Goal: Task Accomplishment & Management: Manage account settings

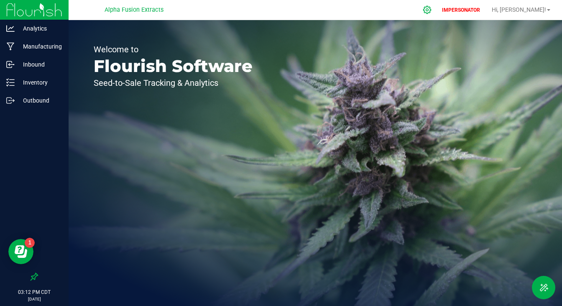
click at [432, 10] on icon at bounding box center [427, 9] width 9 height 9
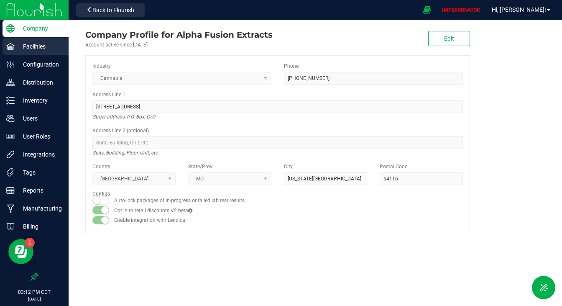
click at [49, 45] on p "Facilities" at bounding box center [40, 46] width 50 height 10
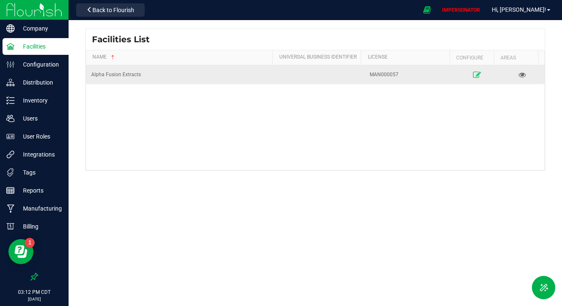
click at [473, 74] on icon at bounding box center [477, 75] width 8 height 6
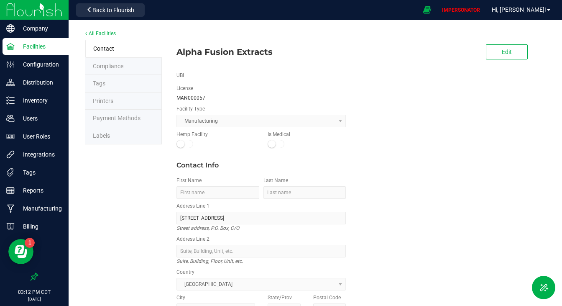
click at [115, 139] on li "Labels" at bounding box center [123, 136] width 77 height 18
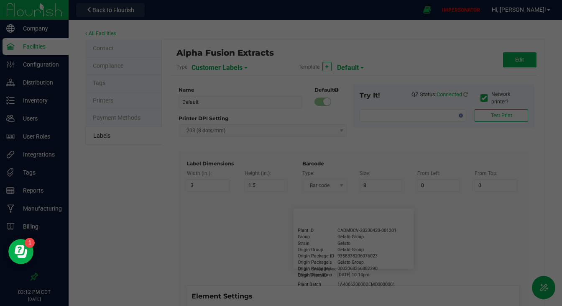
type input "2.25"
type input "1.25"
type input "20"
type input "5"
type input "Customer"
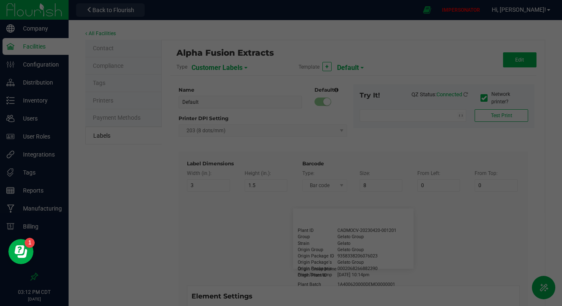
type input "15"
type input "5"
type input "Firstname Lastname"
type input "Product"
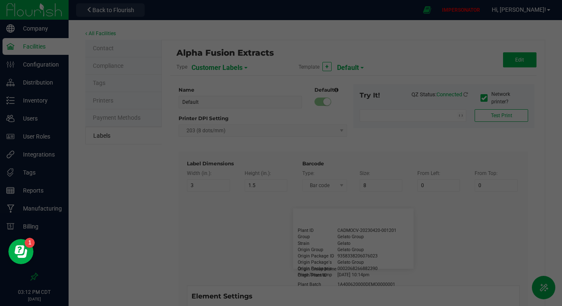
type input "15"
type input "5"
type input "10"
type input "GSC Oil Tincture"
type input "Qty"
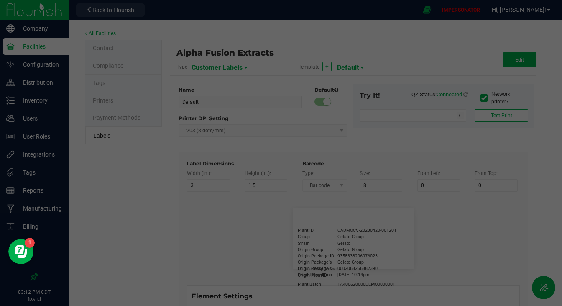
type input "5"
type input "15"
type input "3 ea"
type input "Physician"
type input "15"
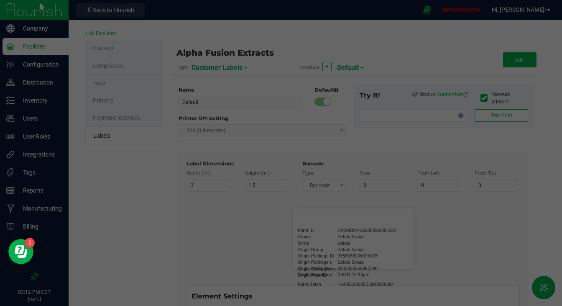
type input "5"
type input "Docfirst Doclast, MD."
type input "Order Date"
type input "15"
type input "5"
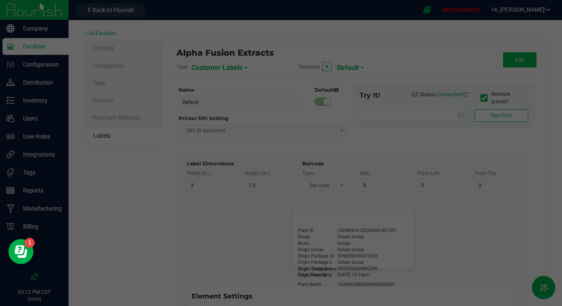
type input "25"
type input "4/20/2019 1:17 pm"
type input "Package ID"
type input "15"
type input "5"
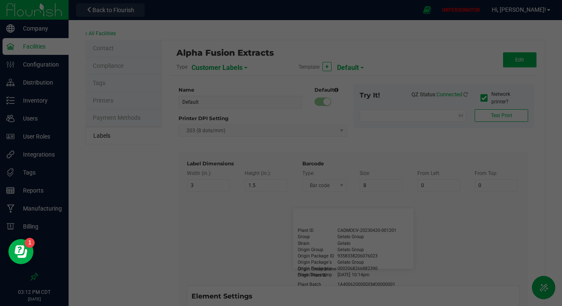
type input "10"
type input "CADMODS-20230420-096"
type input "Lot Number"
type input "15"
type input "5"
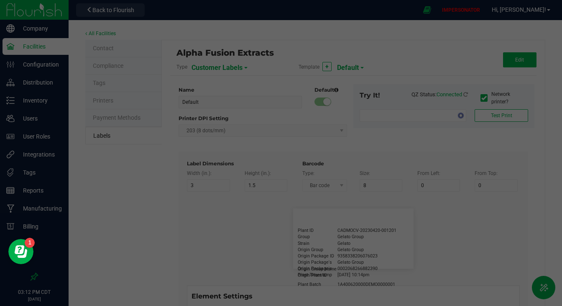
type input "10"
type input "LOTPXGDP-0912"
type input "Warning"
type input "15"
type input "5"
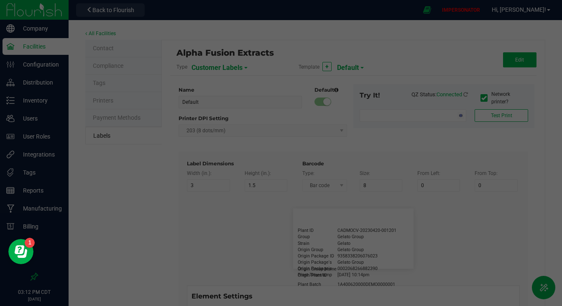
type input "30"
type input "Type Warning Here"
type input "Brand"
type input "15"
type input "5"
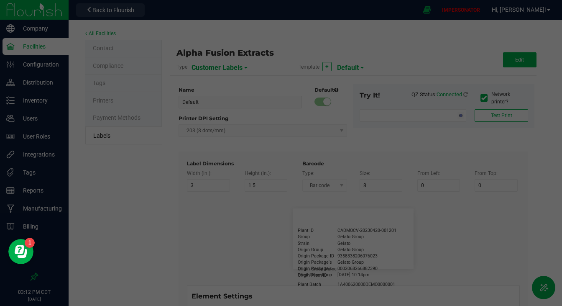
type input "30"
type input "Cannabis Co."
type input "NDC Number"
type input "15"
type input "5"
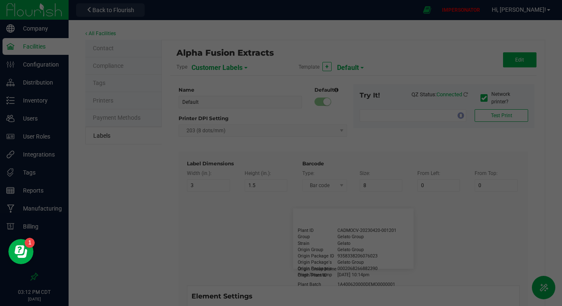
type input "30"
type input "0777-3105-02"
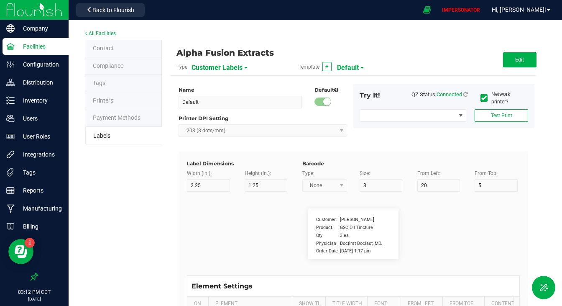
click at [235, 66] on span "Customer Labels" at bounding box center [217, 68] width 51 height 14
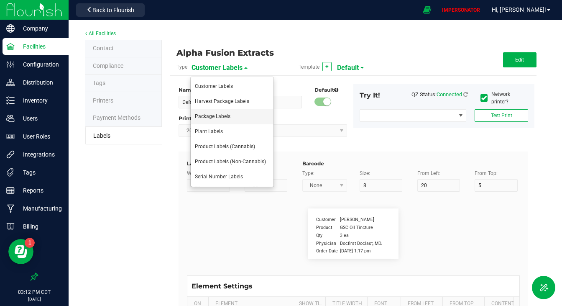
click at [218, 113] on span "Package Labels" at bounding box center [213, 116] width 36 height 6
type input "4"
type input "3"
type input "5"
type input "40"
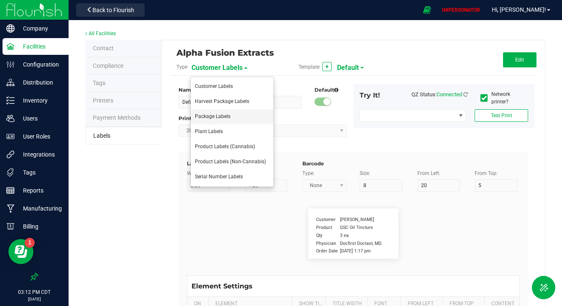
type input "Package ID"
type input "25"
type input "10"
type input "CADMODS-20200420-096"
type input "SKU Name"
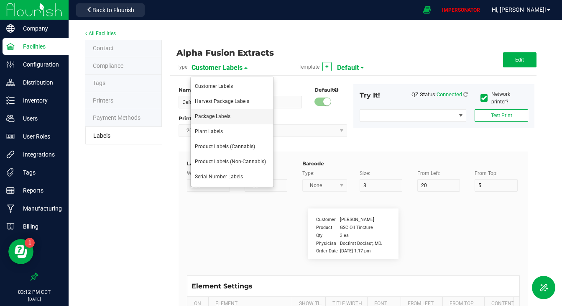
type input "25"
type input "10"
type input "Gelato Pen"
type input "Strain"
type input "25"
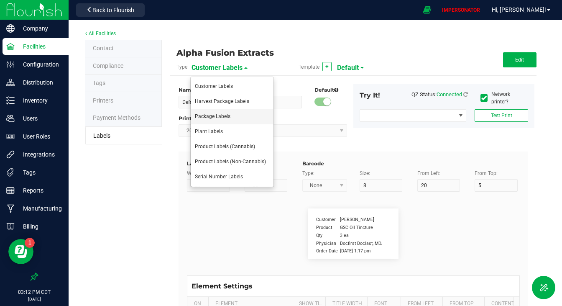
type input "10"
type input "Gelato"
type input "Size"
type input "25"
type input "10"
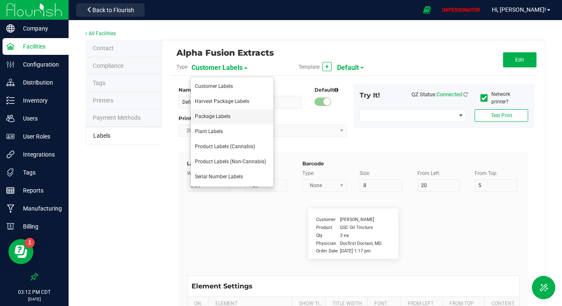
type input "44 ea"
type input "Package Date"
type input "25"
type input "10"
type input "4/20/2019 10:14pm"
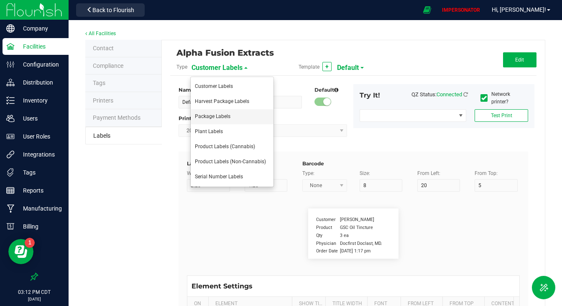
type input "Lot Number"
type input "25"
type input "10"
type input "30"
type input "LOT918234"
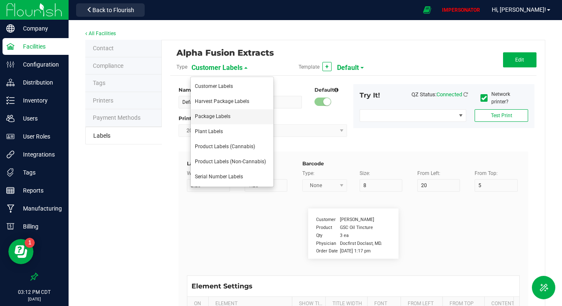
type input "SKU"
type input "25"
type input "10"
type input "30"
type input "42P017"
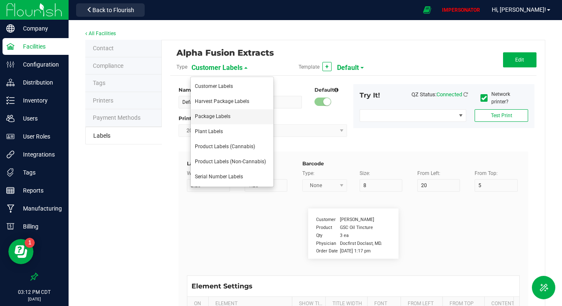
type input "Ref Field 1"
type input "25"
type input "10"
type input "35"
type input "Ref Field 1 Value"
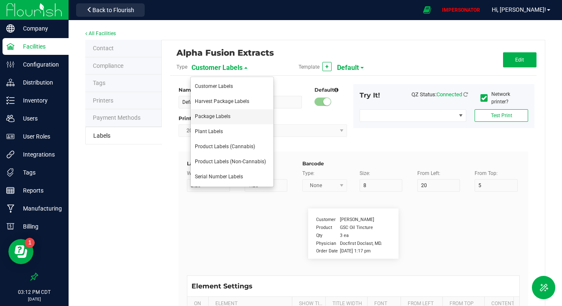
type input "Ref Field 2"
type input "25"
type input "10"
type input "35"
type input "Ref Field 2 Value"
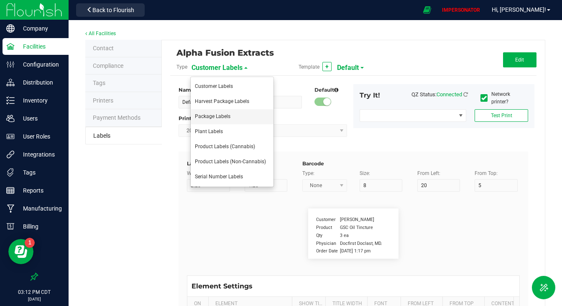
type input "Ref Field 3"
type input "25"
type input "10"
type input "35"
type input "Ref Field 3 Value"
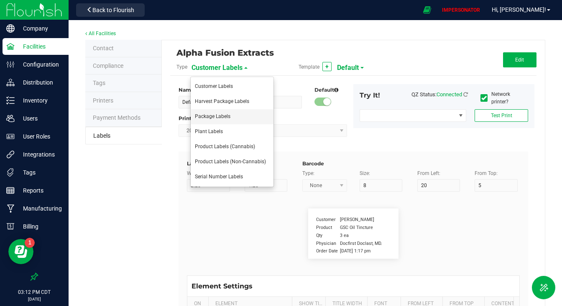
type input "Item Ref Field 1"
type input "25"
type input "10"
type input "35"
type input "Item Ref Field 1 Value"
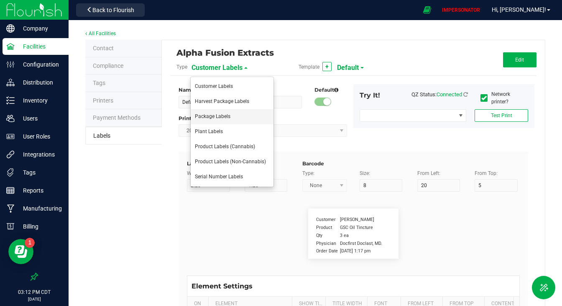
type input "Item Ref Field 2"
type input "25"
type input "10"
type input "35"
type input "Item Ref Field 2 Value"
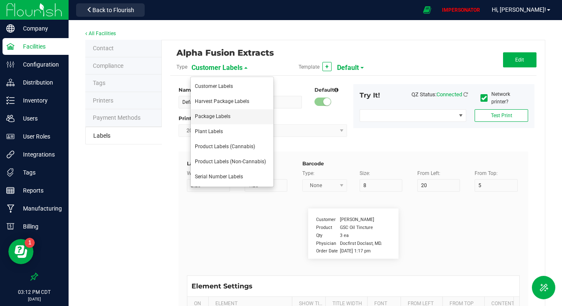
type input "Item Ref Field 3"
type input "25"
type input "10"
type input "35"
type input "Item Ref Field 3 Value"
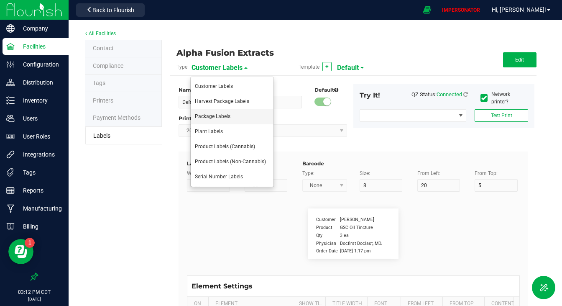
type input "Item Ref Field 4"
type input "25"
type input "10"
type input "35"
type input "Item Ref Field 4 Value"
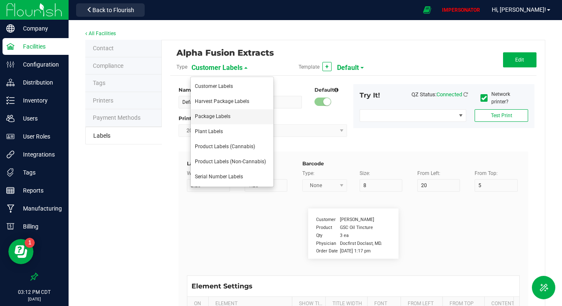
type input "Item Ref Field 5"
type input "25"
type input "10"
type input "35"
type input "Item Ref Field 5 Value"
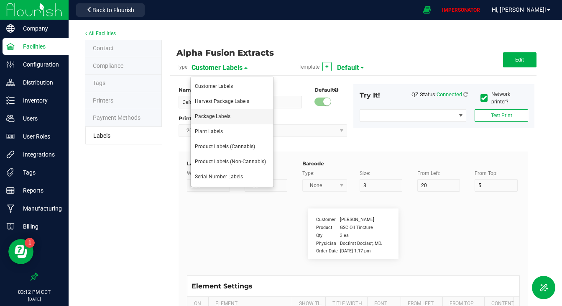
type input "NDC Number"
type input "25"
type input "10"
type input "35"
type input "0777-3105-02"
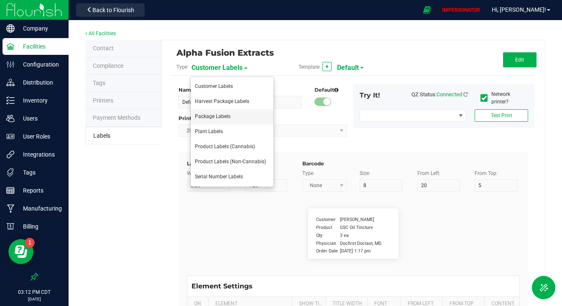
type input "Number of Servings"
type input "25"
type input "10"
type input "35"
type input "4 servings/item"
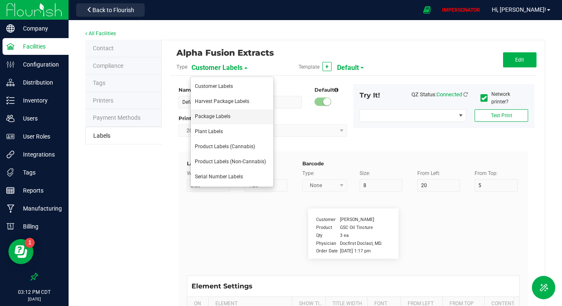
type input "Serving Size"
type input "25"
type input "10"
type input "35"
type input "1 cup"
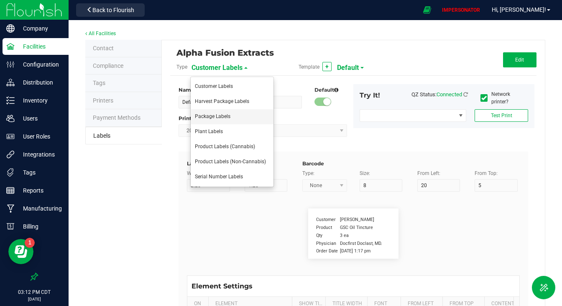
type input "Serving Size (Grams)"
type input "25"
type input "10"
type input "35"
type input "4 g"
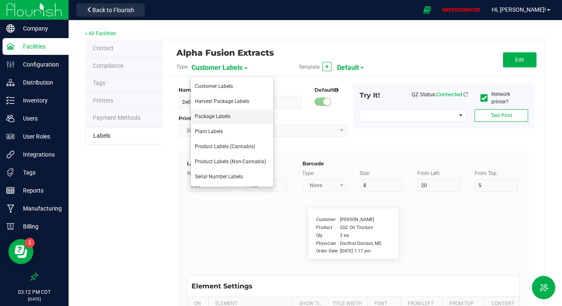
type input "Doses Per Unit"
type input "25"
type input "10"
type input "35"
type input "20"
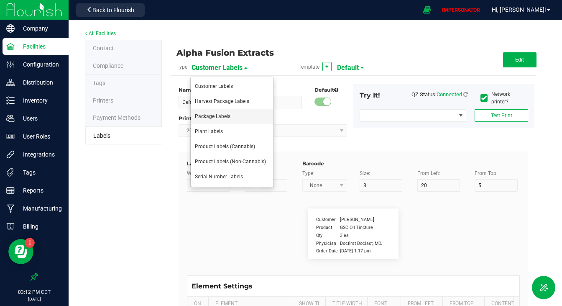
type input "Item Ingredients"
type input "25"
type input "10"
type input "35"
type input "Ingredient one, ingredient two"
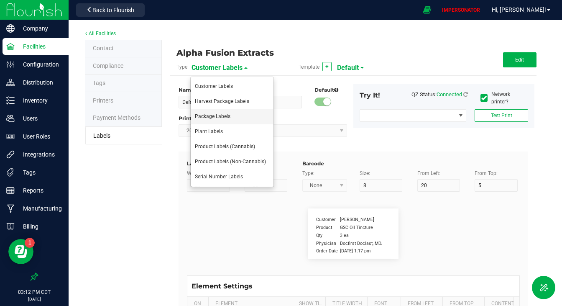
type input "METRC Item Ingredients"
type input "25"
type input "10"
type input "35"
type input "Ingredient one, ingredient two"
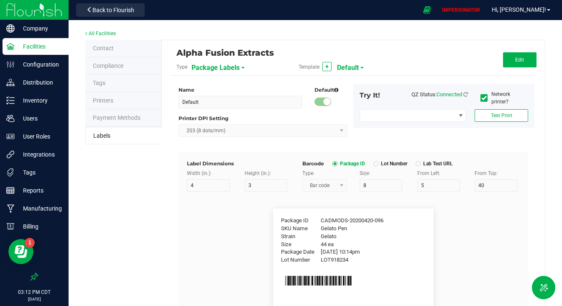
click at [344, 64] on span "Default" at bounding box center [348, 68] width 22 height 14
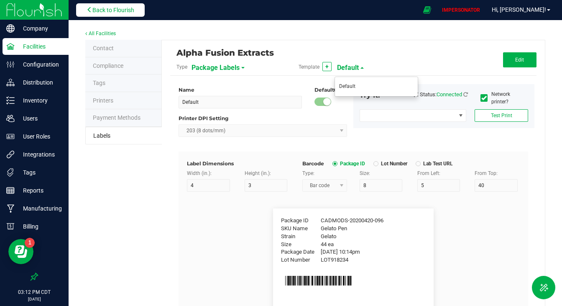
click at [91, 8] on icon at bounding box center [90, 10] width 6 height 6
